Goal: Information Seeking & Learning: Learn about a topic

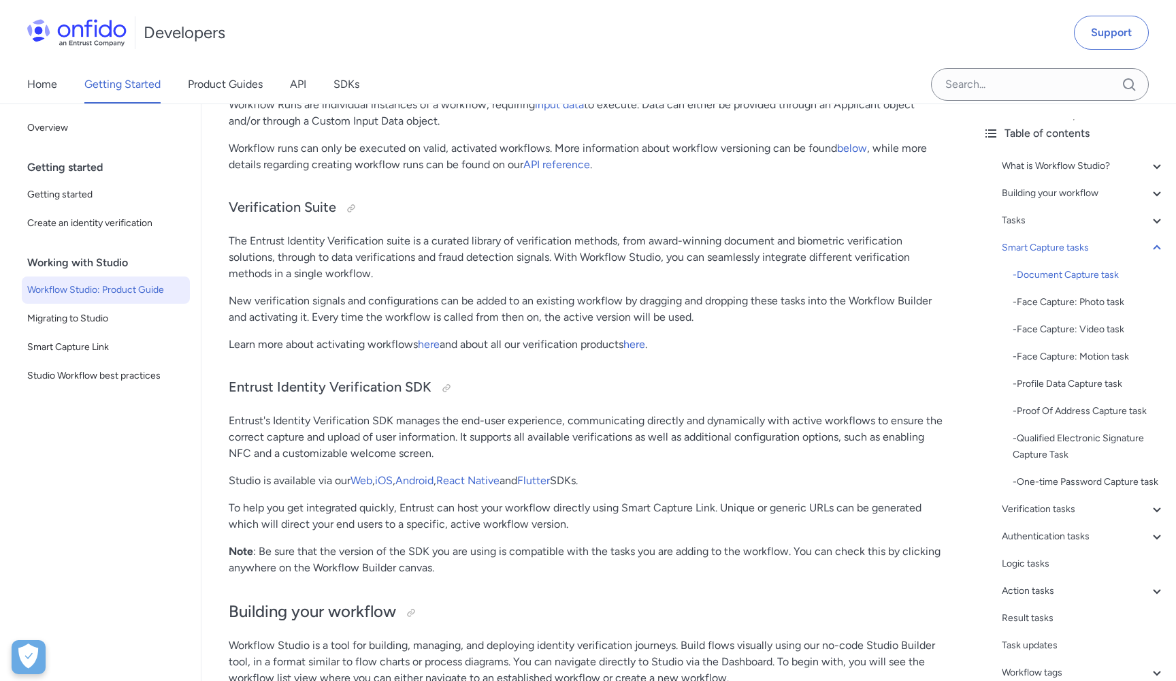
scroll to position [20, 0]
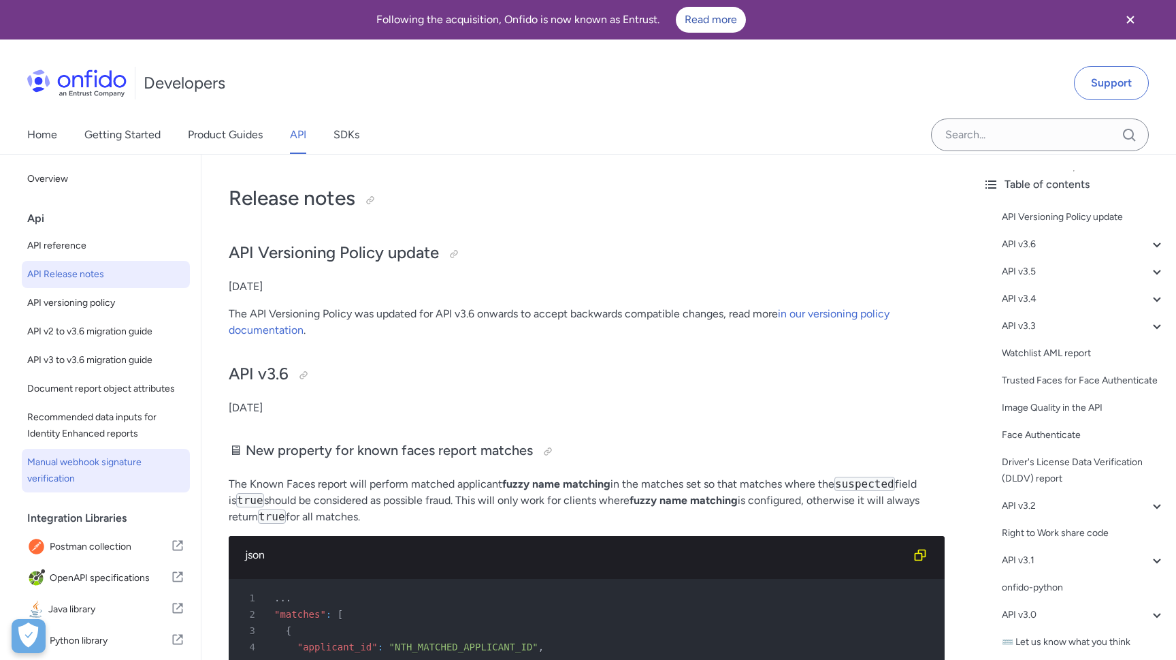
click at [102, 455] on span "Manual webhook signature verification" at bounding box center [105, 470] width 157 height 33
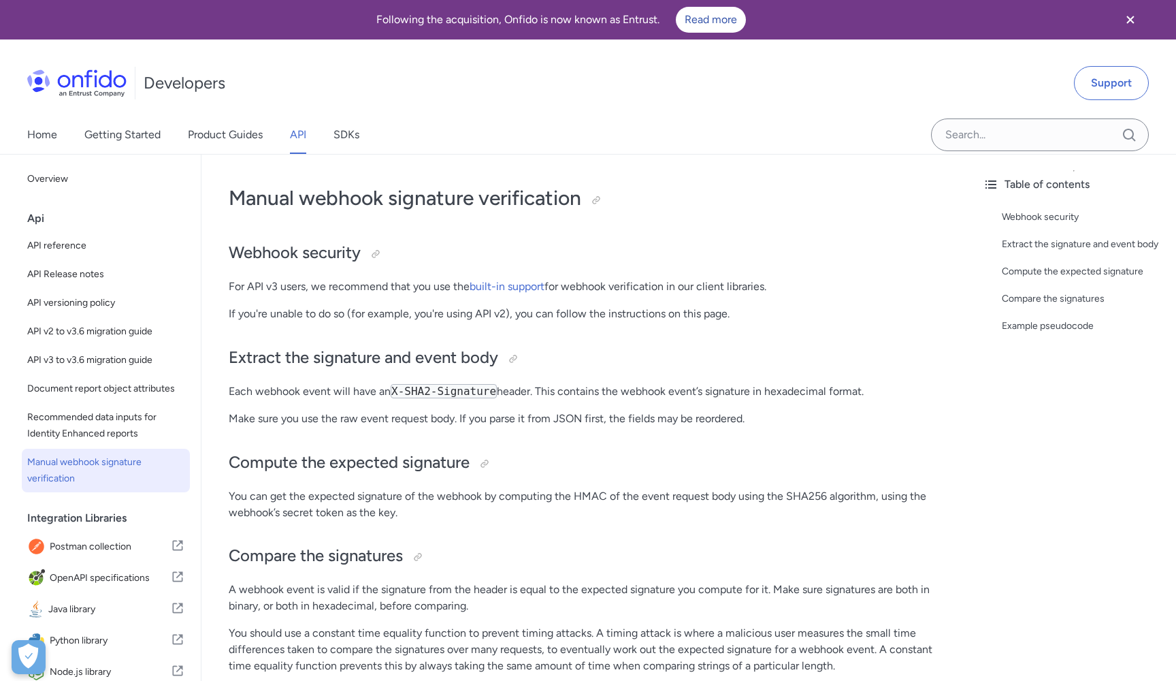
click at [568, 515] on p "You can get the expected signature of the webhook by computing the HMAC of the …" at bounding box center [587, 504] width 716 height 33
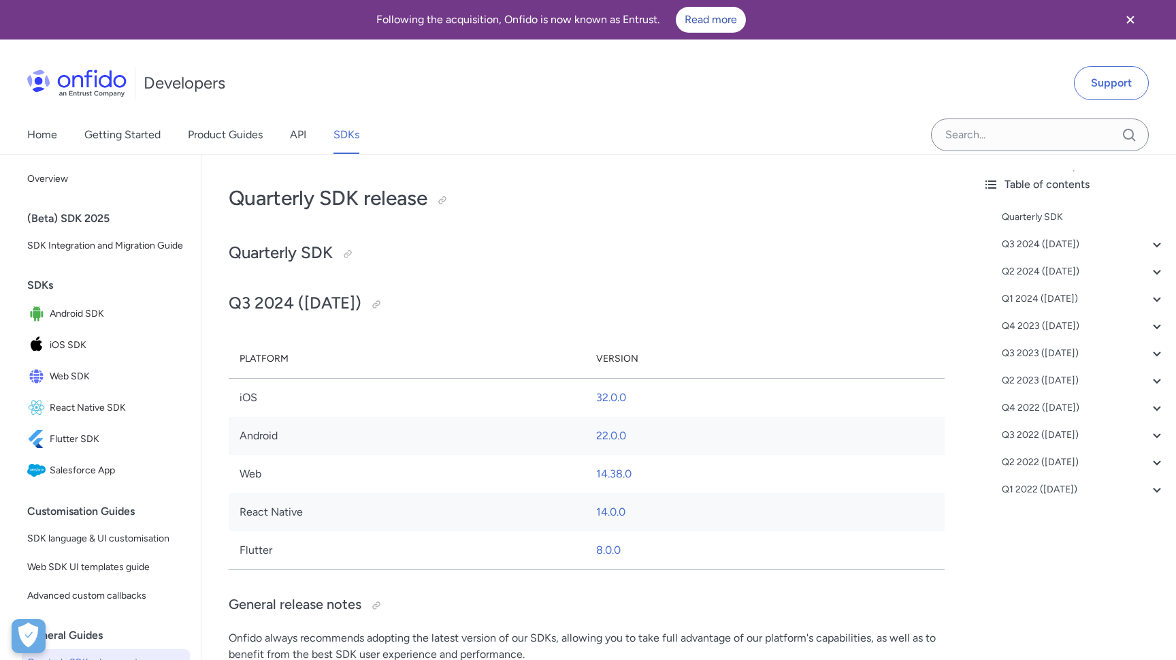
scroll to position [20416, 0]
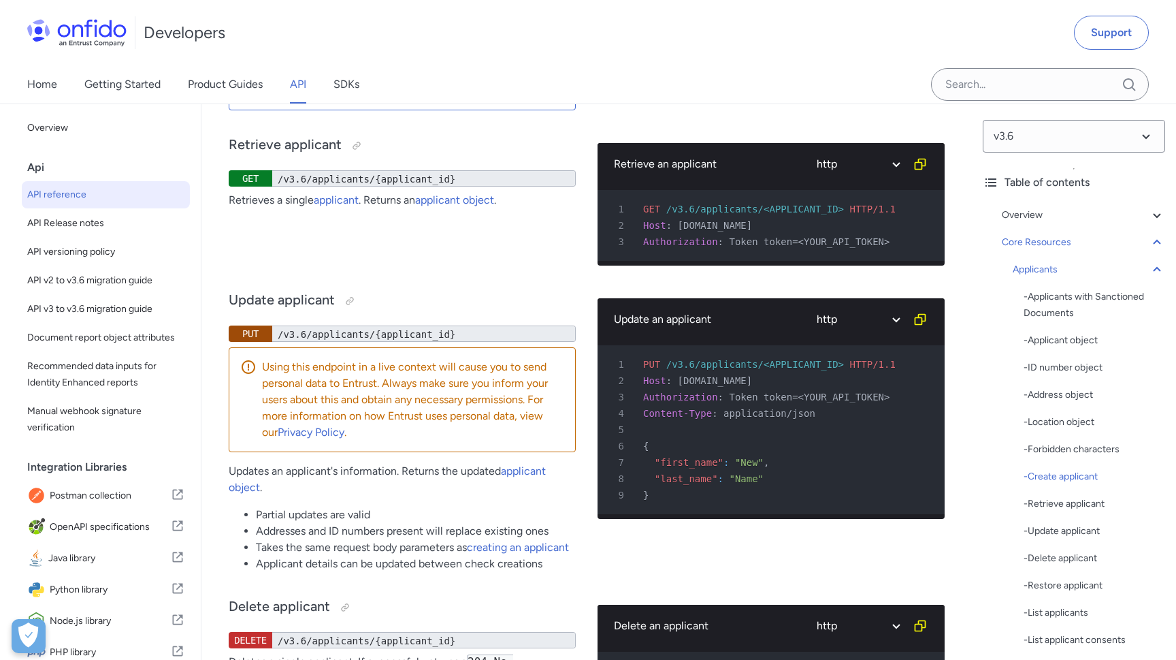
scroll to position [24898, 0]
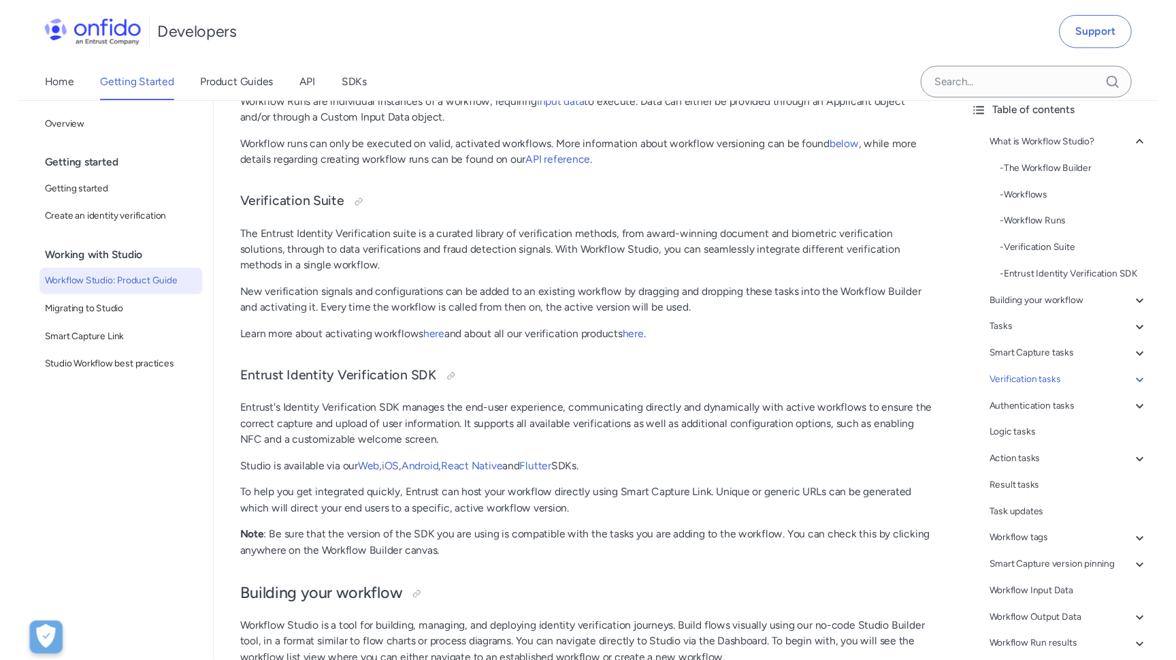
scroll to position [10595, 0]
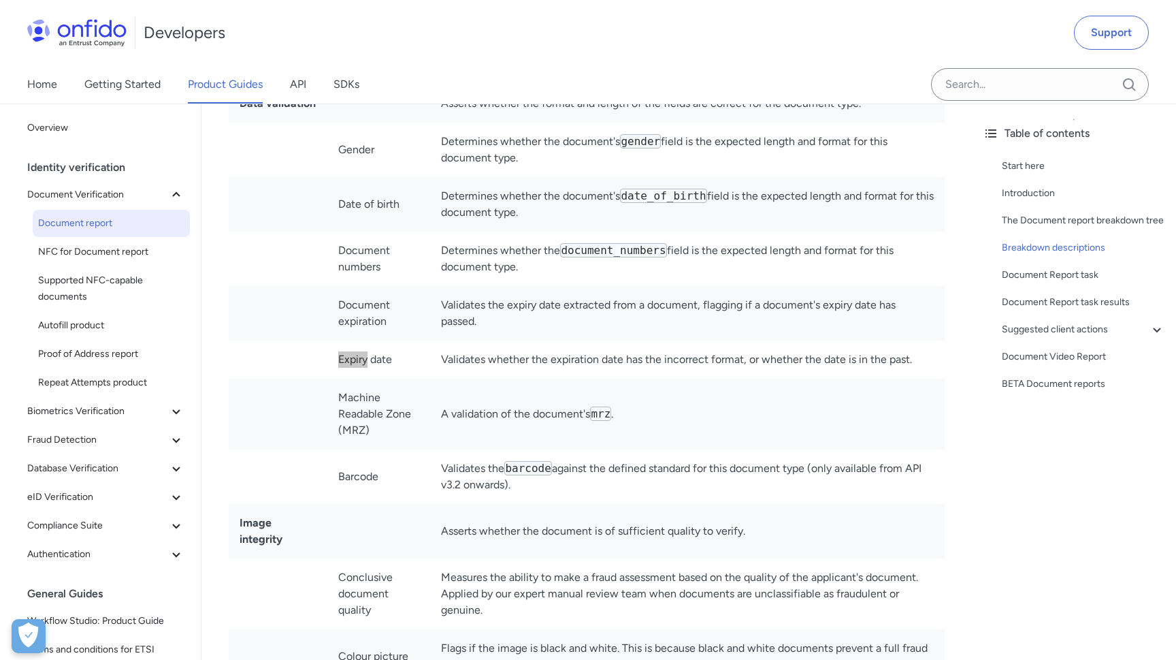
scroll to position [4431, 0]
